Goal: Task Accomplishment & Management: Use online tool/utility

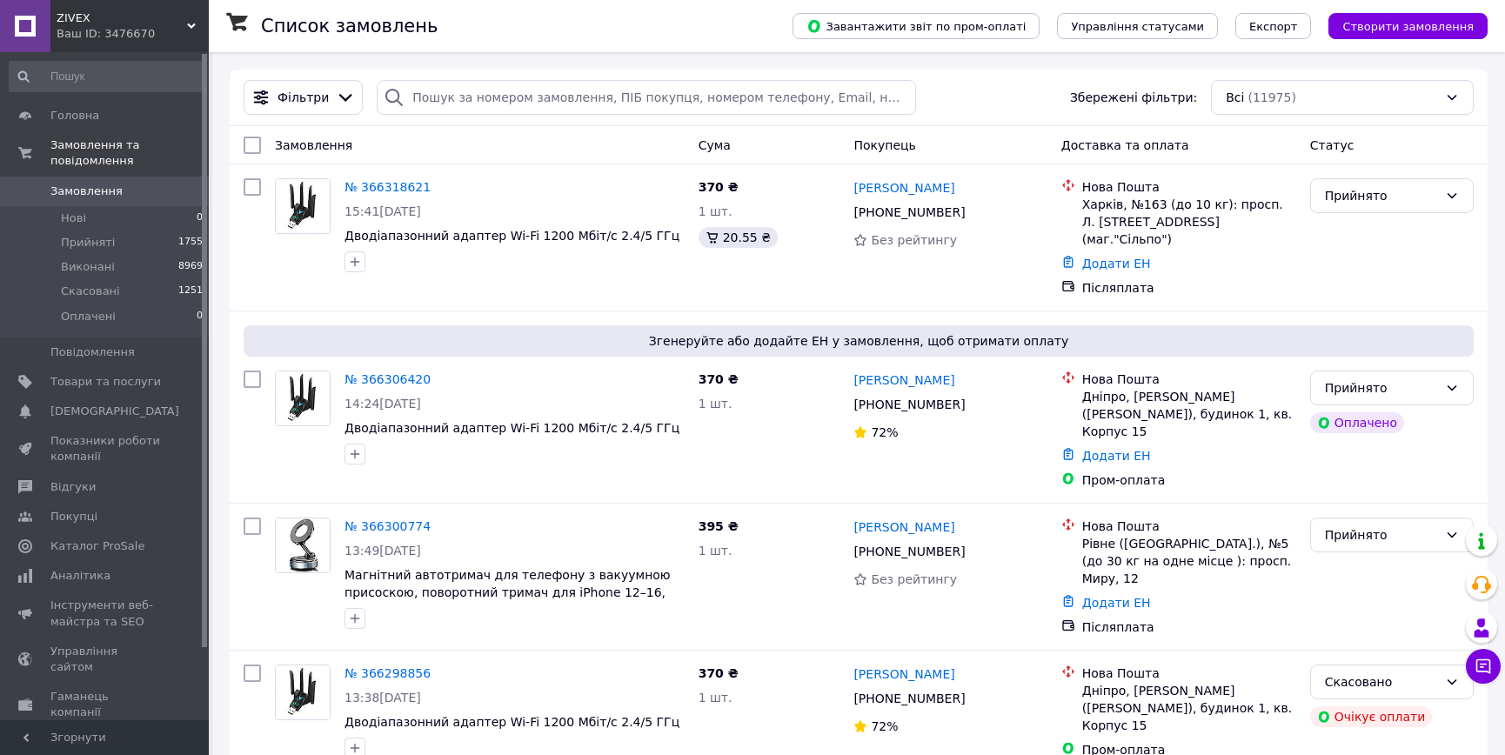
click at [120, 374] on span "Товари та послуги" at bounding box center [105, 382] width 110 height 16
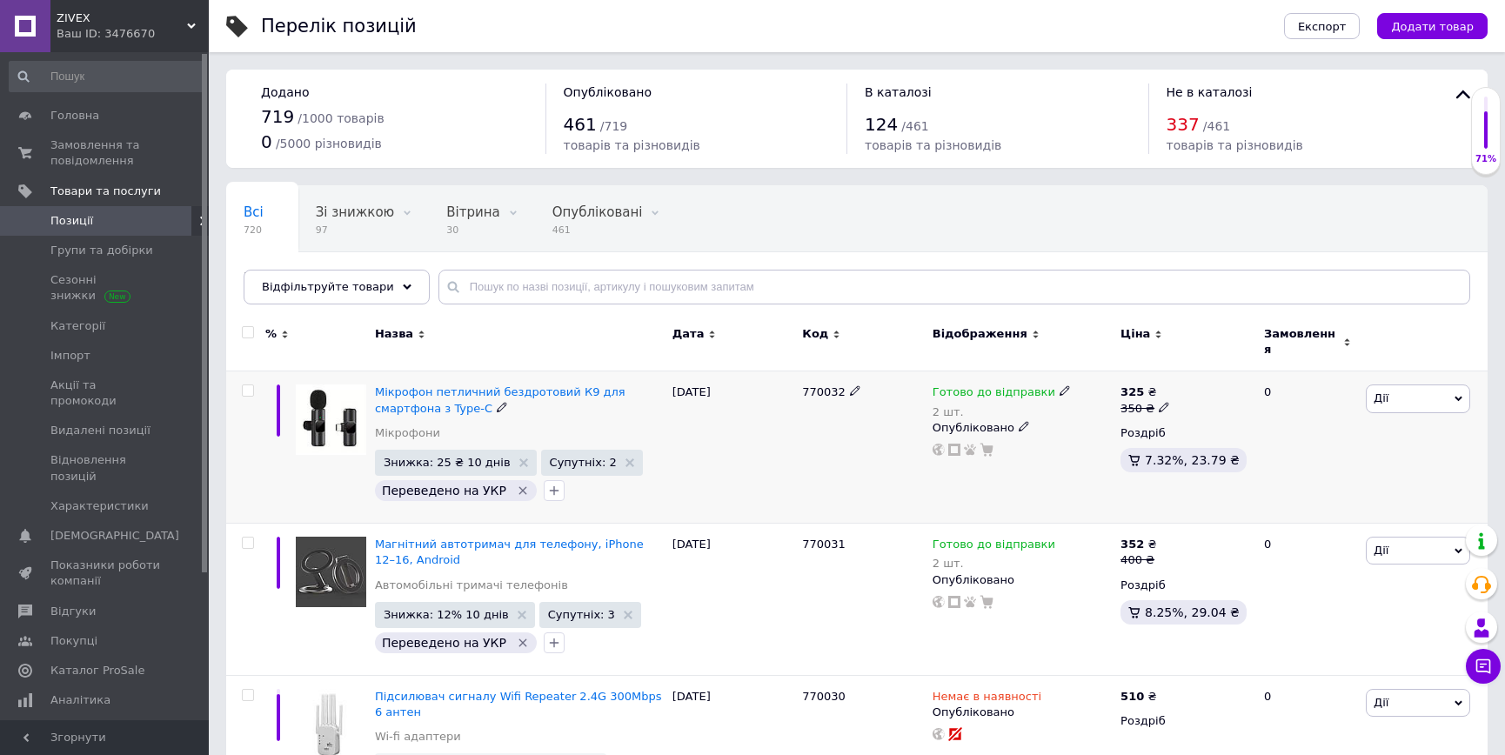
click at [769, 449] on div "[DATE]" at bounding box center [733, 447] width 130 height 152
click at [585, 279] on input "text" at bounding box center [954, 287] width 1032 height 35
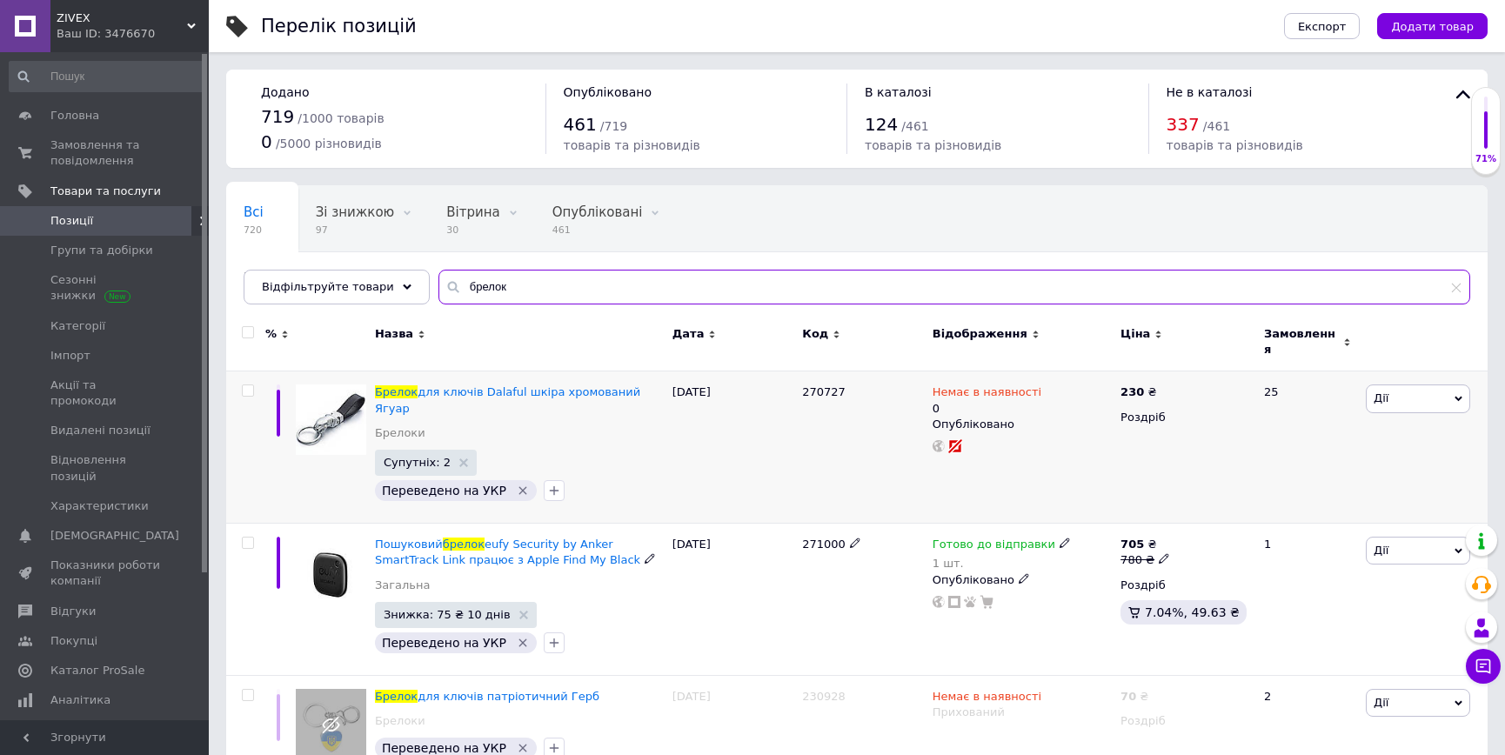
type input "брелок"
click at [776, 488] on div "[DATE]" at bounding box center [733, 447] width 130 height 152
click at [764, 438] on div "[DATE]" at bounding box center [733, 447] width 130 height 152
click at [1463, 385] on span "Дії" at bounding box center [1418, 399] width 104 height 28
click at [1331, 469] on li "Копіювати" at bounding box center [1354, 481] width 231 height 24
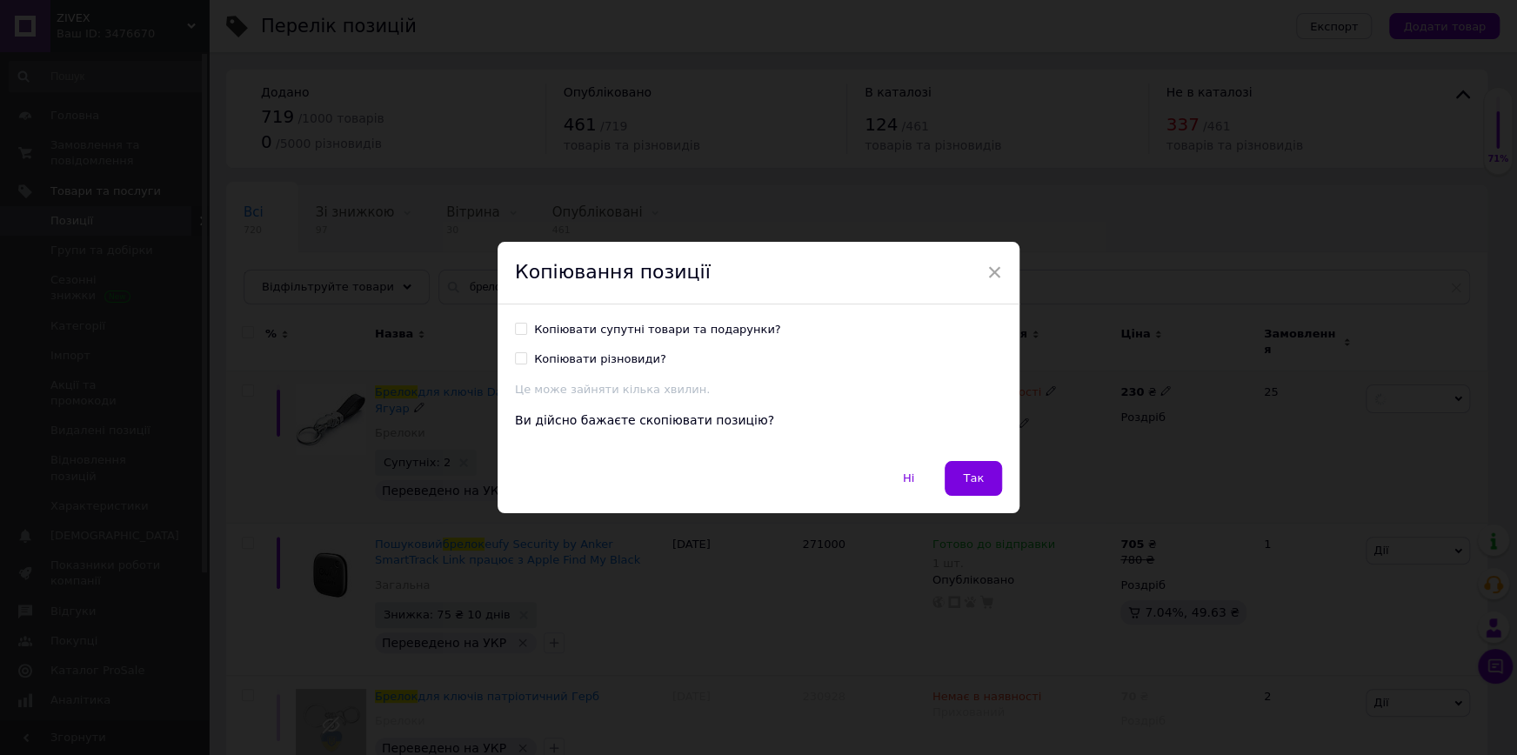
click at [605, 327] on div "Копіювати супутні товари та подарунки?" at bounding box center [657, 330] width 247 height 16
click at [526, 327] on input "Копіювати супутні товари та подарунки?" at bounding box center [520, 328] width 11 height 11
checkbox input "true"
click at [973, 472] on span "Так" at bounding box center [973, 478] width 21 height 13
